Goal: Find specific page/section: Find specific page/section

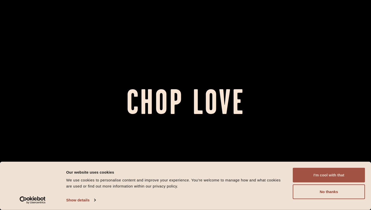
click at [342, 179] on button "I'm cool with that" at bounding box center [329, 175] width 72 height 15
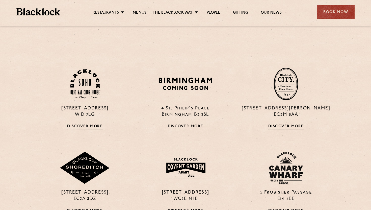
scroll to position [345, 0]
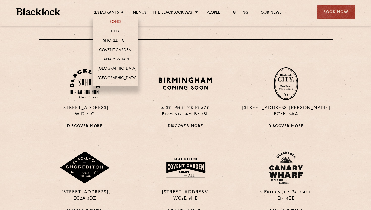
click at [114, 21] on link "Soho" at bounding box center [116, 23] width 12 height 6
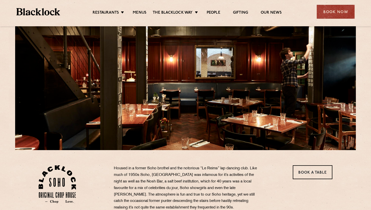
scroll to position [32, 0]
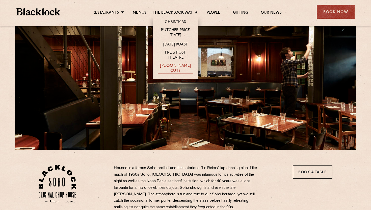
click at [172, 68] on link "[PERSON_NAME] Cuts" at bounding box center [175, 68] width 35 height 11
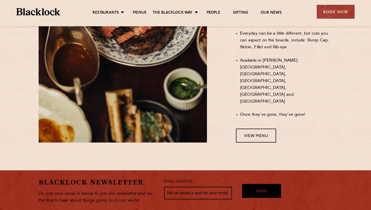
scroll to position [424, 0]
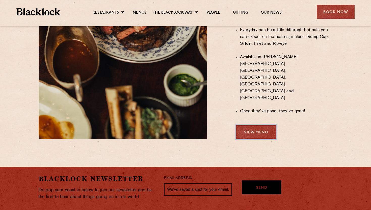
click at [256, 125] on link "View Menu" at bounding box center [256, 132] width 40 height 14
